Goal: Transaction & Acquisition: Purchase product/service

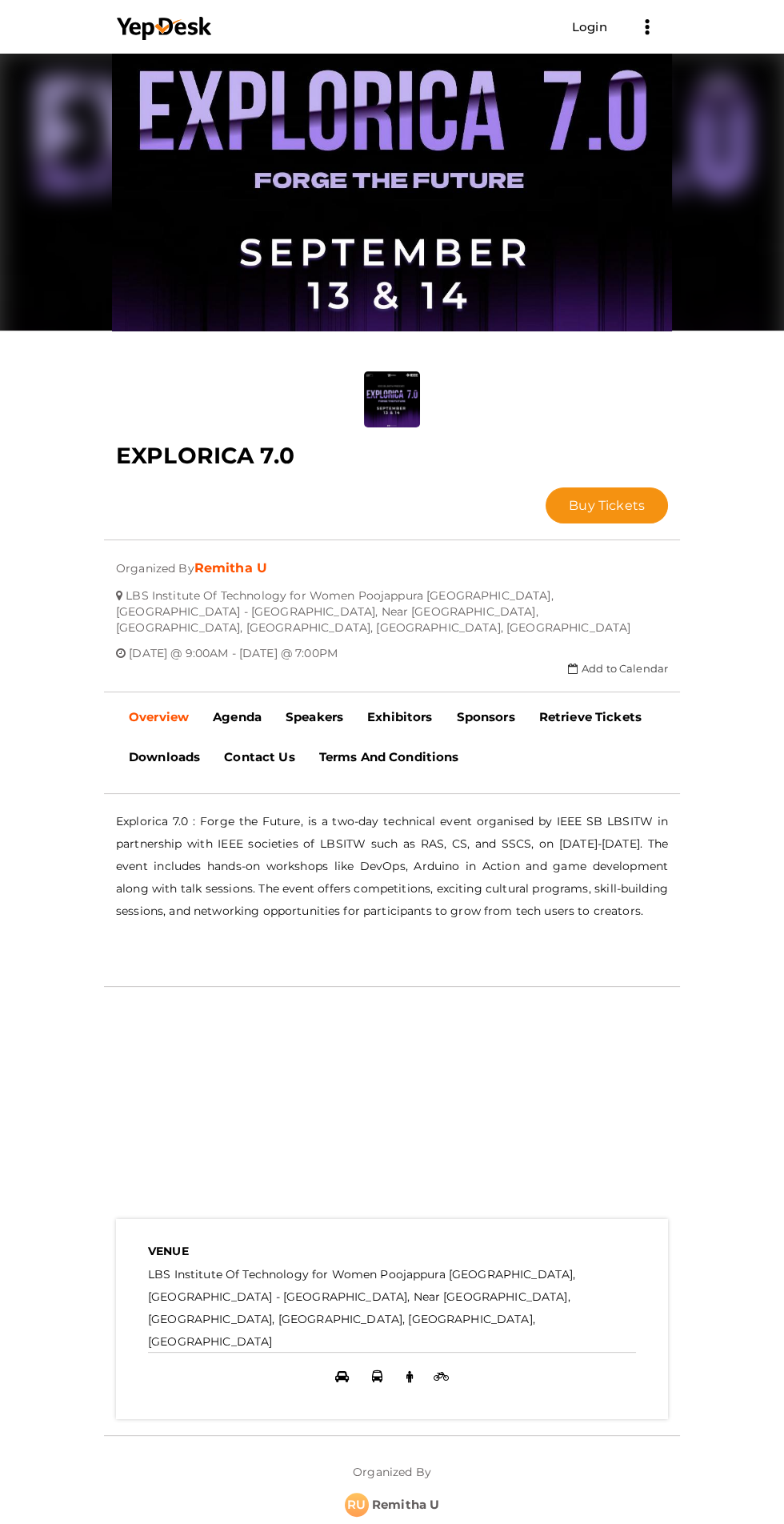
click at [546, 488] on button "Buy Tickets" at bounding box center [607, 506] width 123 height 36
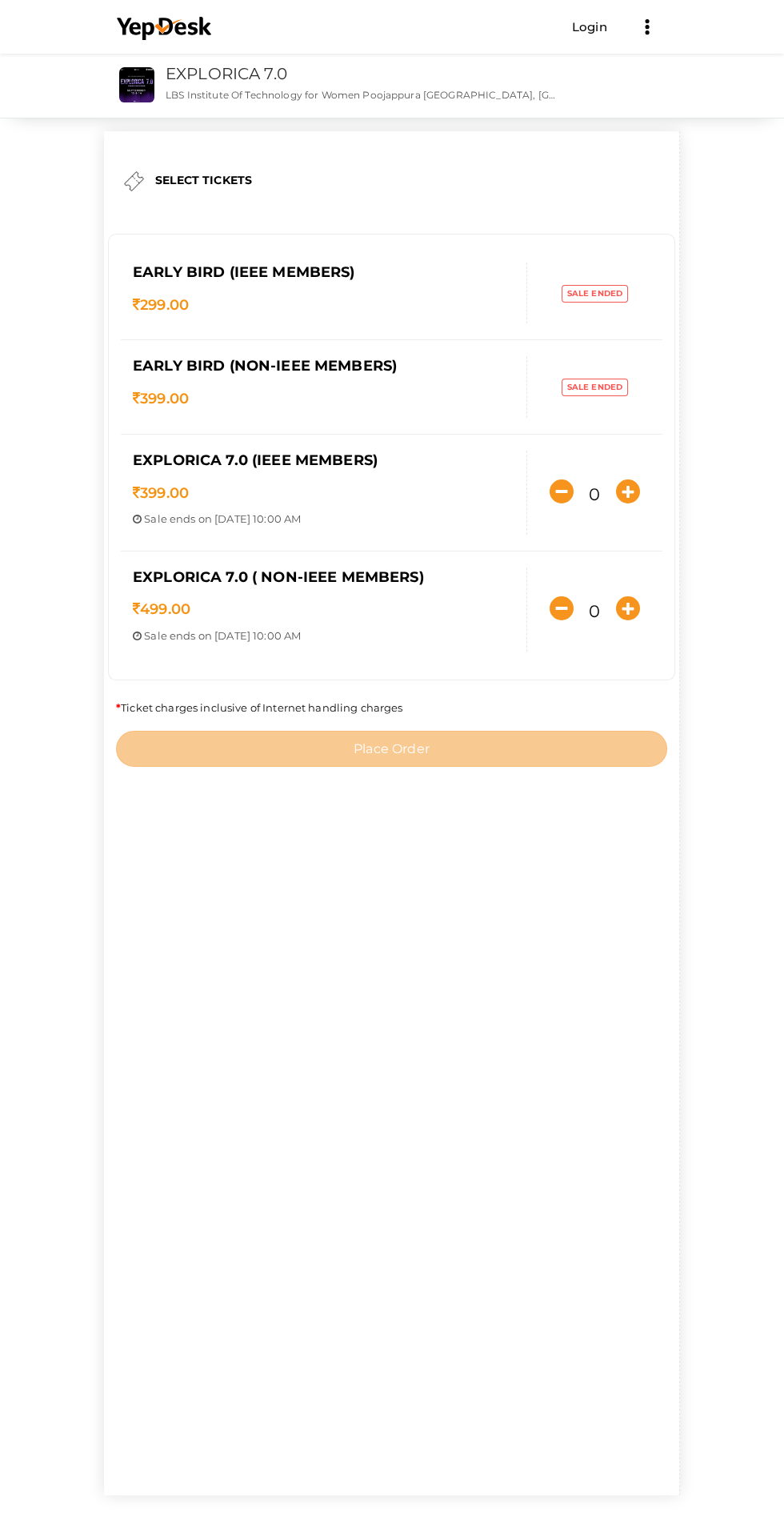
click at [514, 300] on p "299.00" at bounding box center [324, 306] width 382 height 21
click at [391, 298] on p "299.00" at bounding box center [324, 306] width 382 height 21
click at [562, 303] on label "Sale ended" at bounding box center [595, 294] width 66 height 18
click at [347, 299] on p "299.00" at bounding box center [324, 306] width 382 height 21
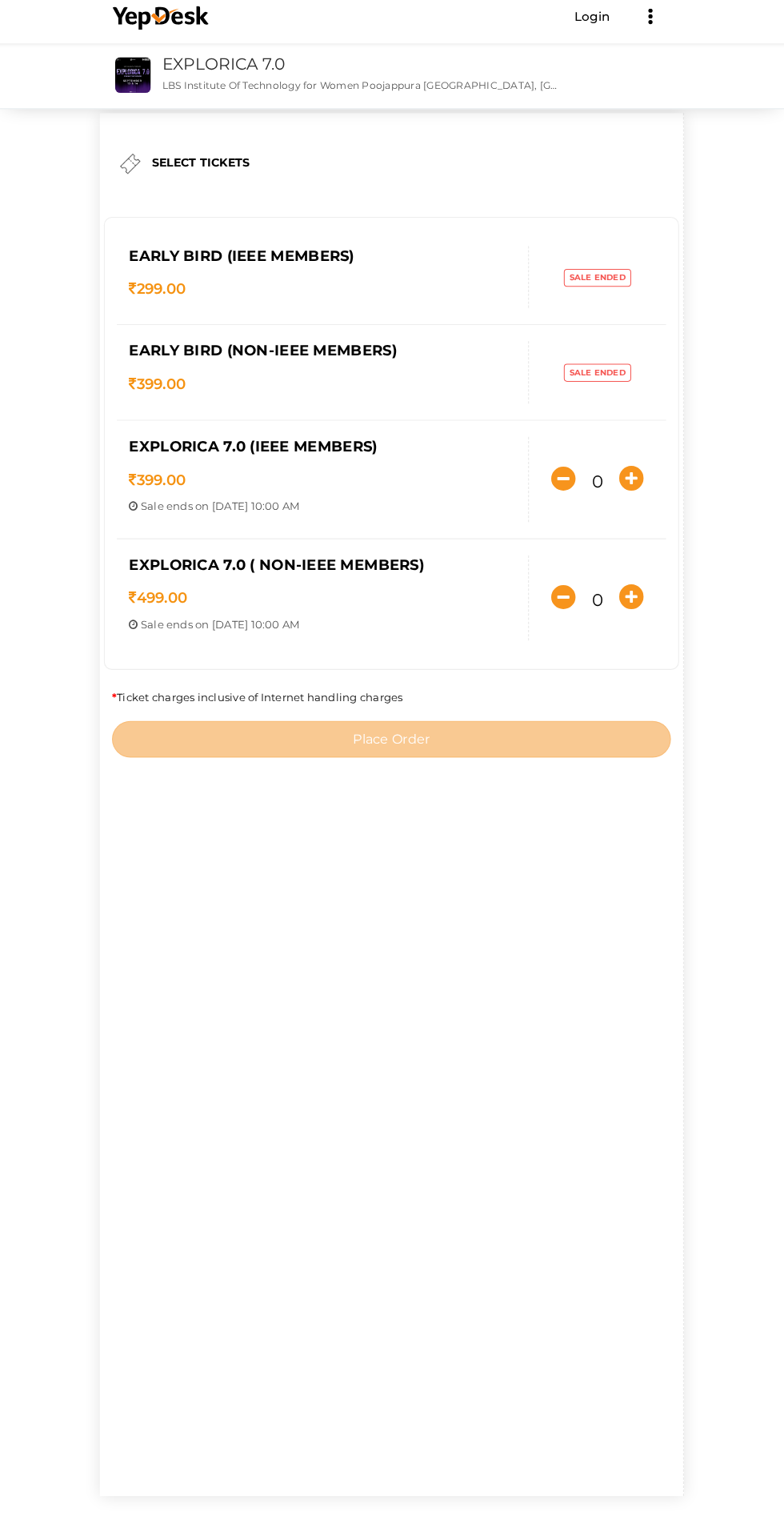
scroll to position [9, 0]
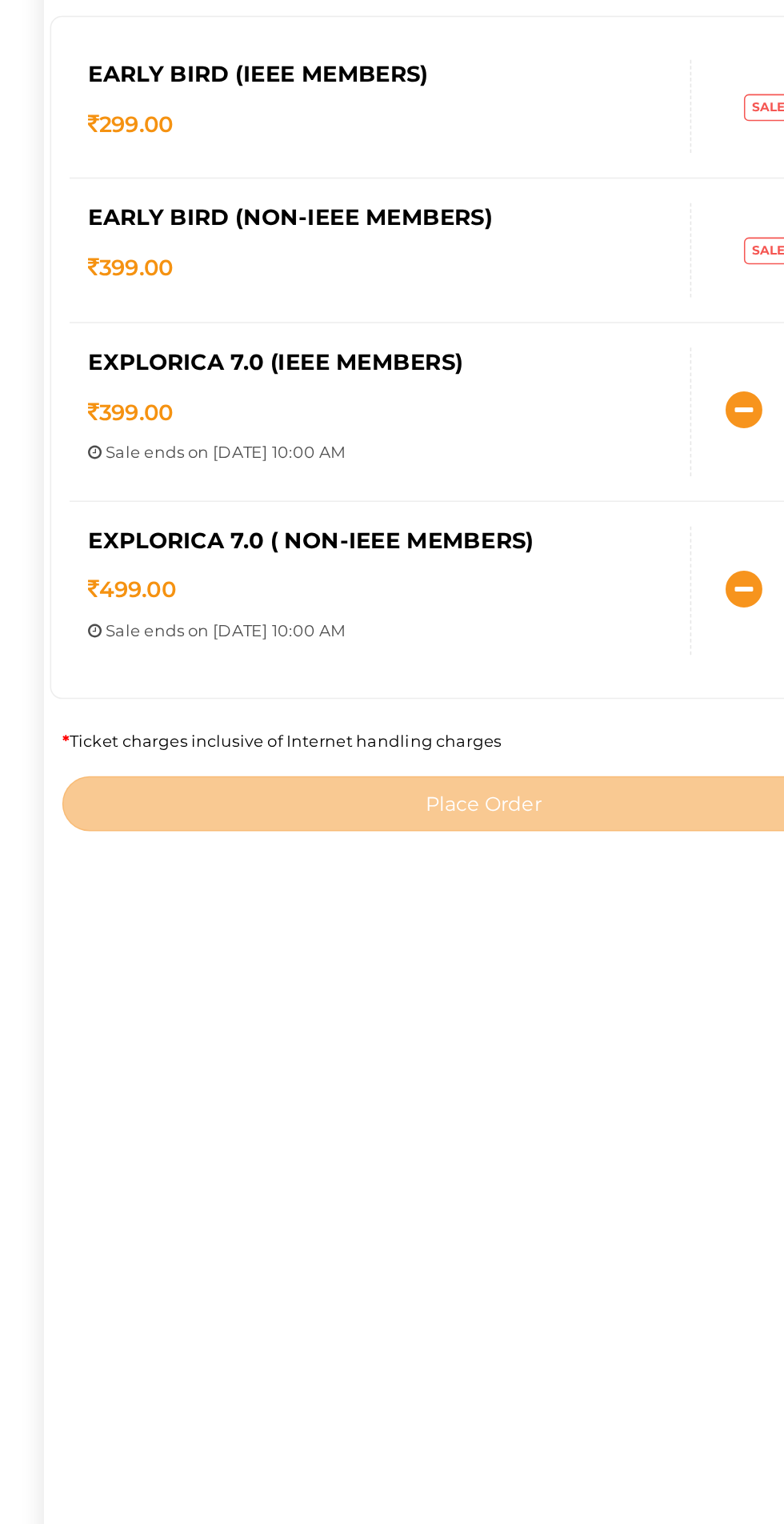
click at [616, 611] on icon "button" at bounding box center [628, 599] width 24 height 24
type input "1"
